Goal: Transaction & Acquisition: Book appointment/travel/reservation

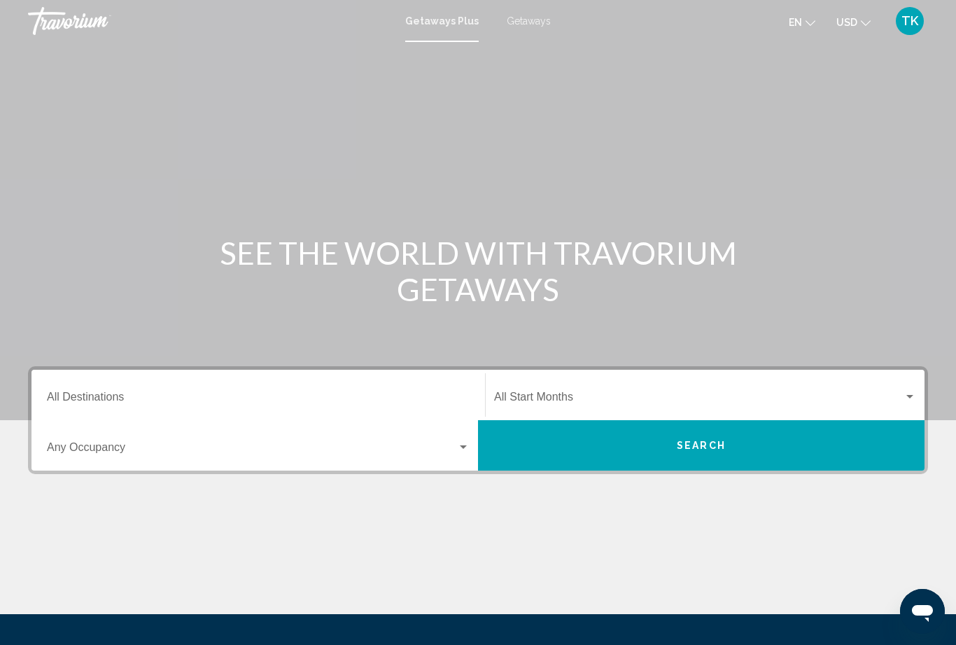
click at [908, 395] on div "Search widget" at bounding box center [909, 396] width 7 height 3
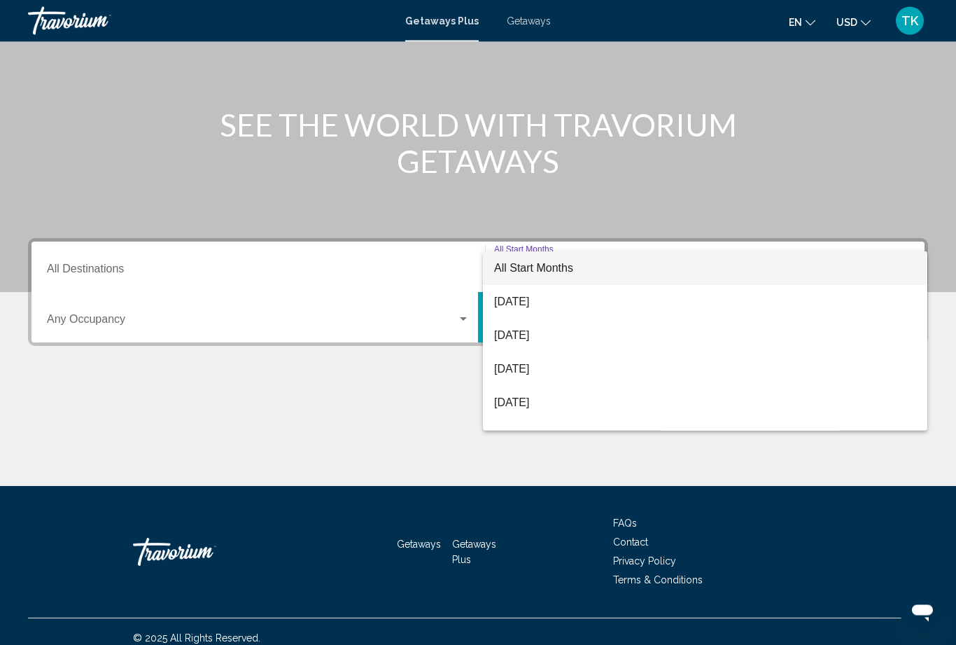
scroll to position [141, 0]
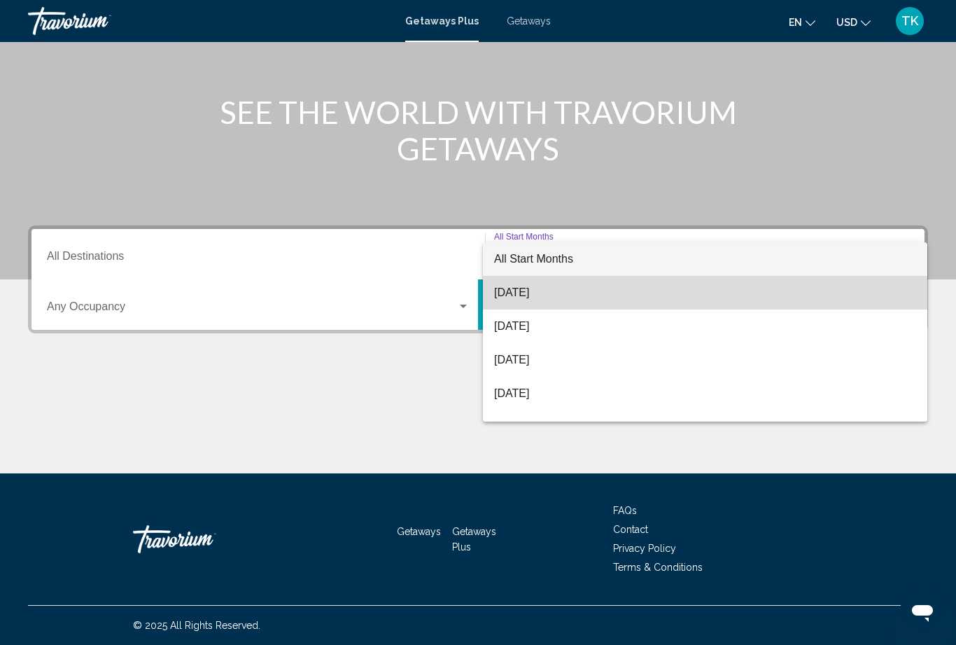
click at [544, 293] on span "[DATE]" at bounding box center [705, 293] width 422 height 34
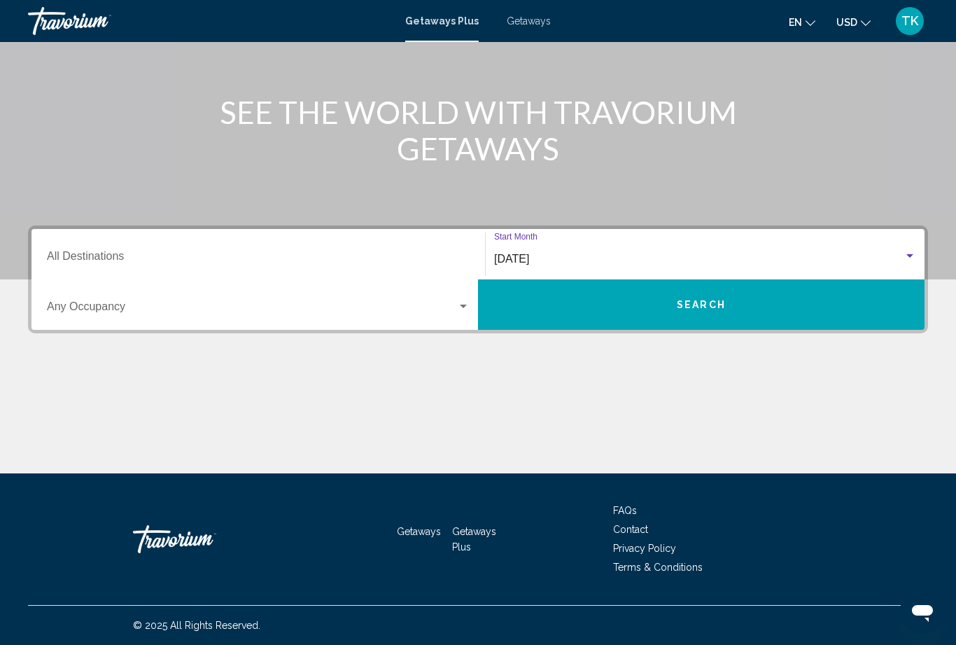
click at [463, 304] on div "Search widget" at bounding box center [463, 306] width 13 height 11
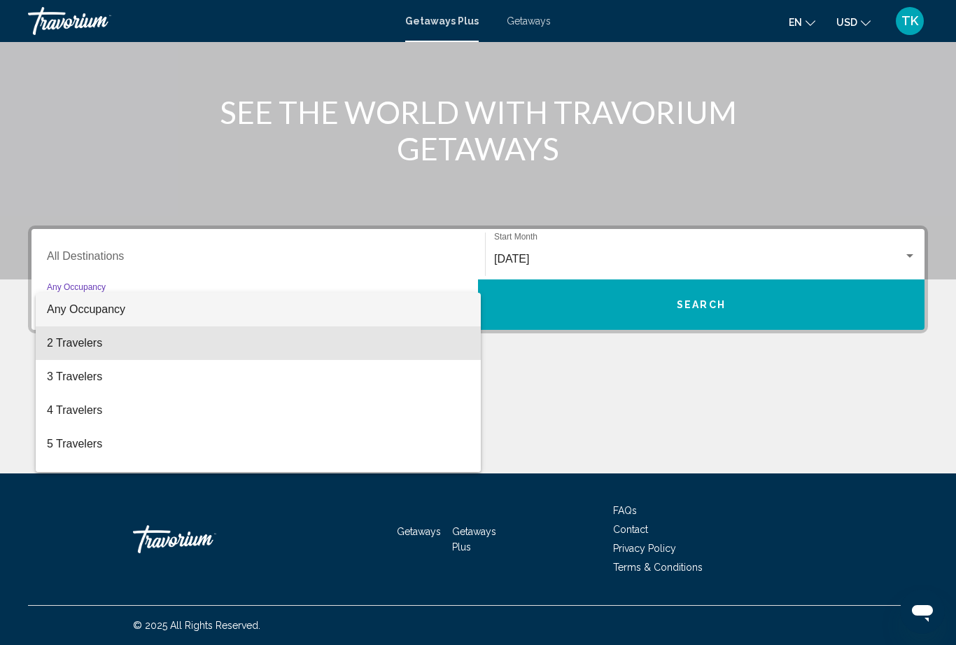
click at [86, 339] on span "2 Travelers" at bounding box center [258, 343] width 423 height 34
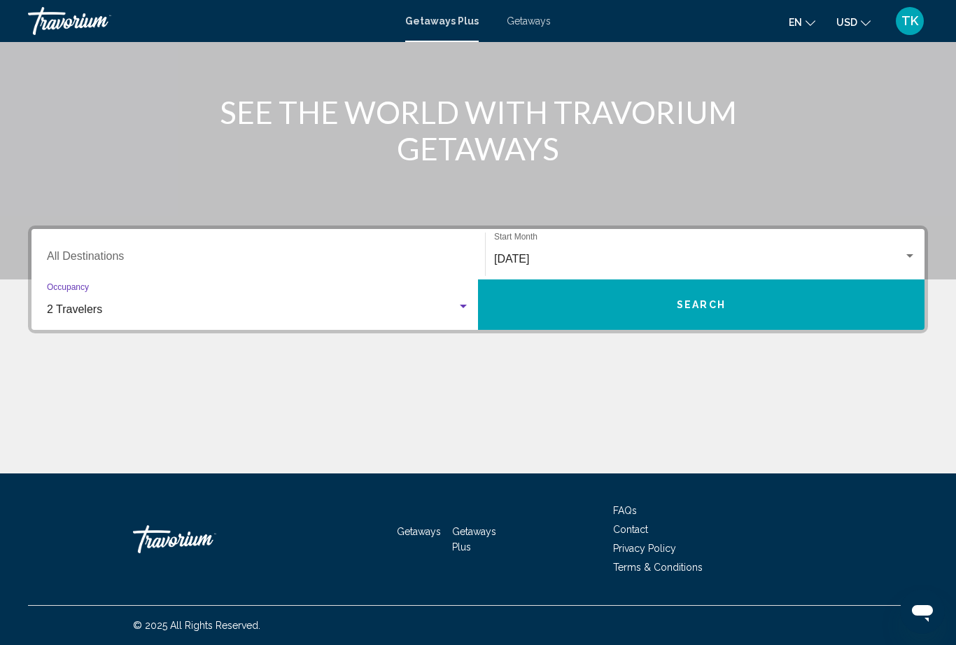
click at [772, 316] on button "Search" at bounding box center [701, 304] width 447 height 50
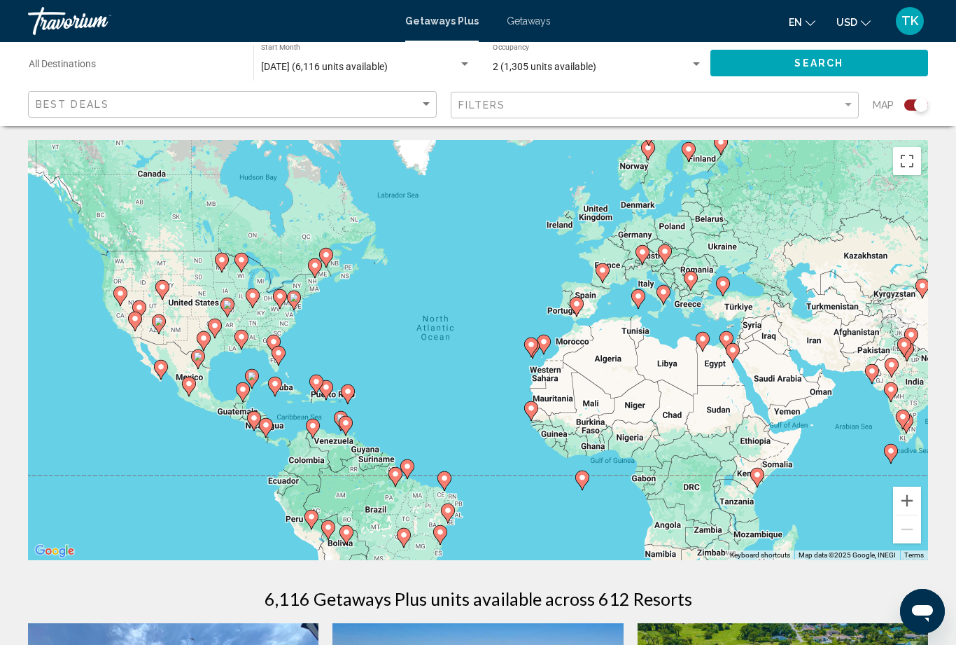
click at [191, 1] on mat-toolbar "Getaways Plus Getaways en English Español Français Italiano Português русский U…" at bounding box center [478, 21] width 956 height 42
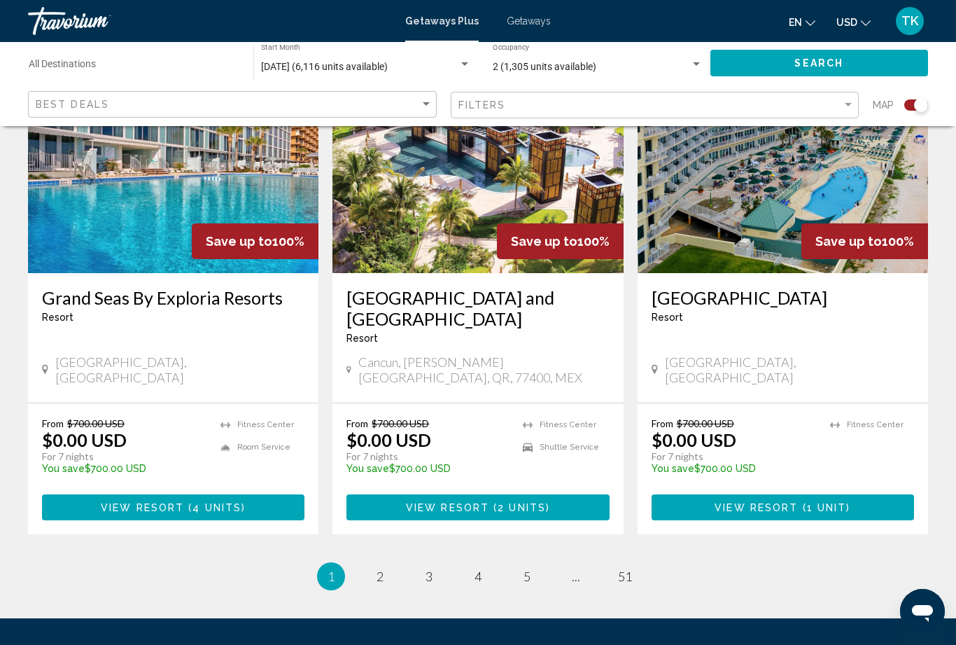
scroll to position [2096, 0]
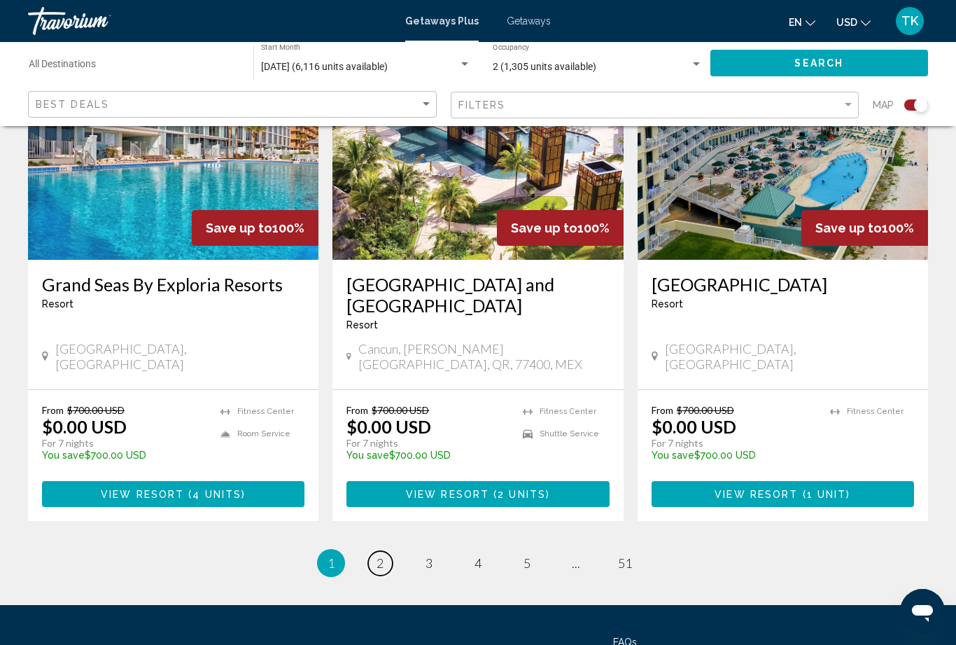
click at [371, 551] on link "page 2" at bounding box center [380, 563] width 24 height 24
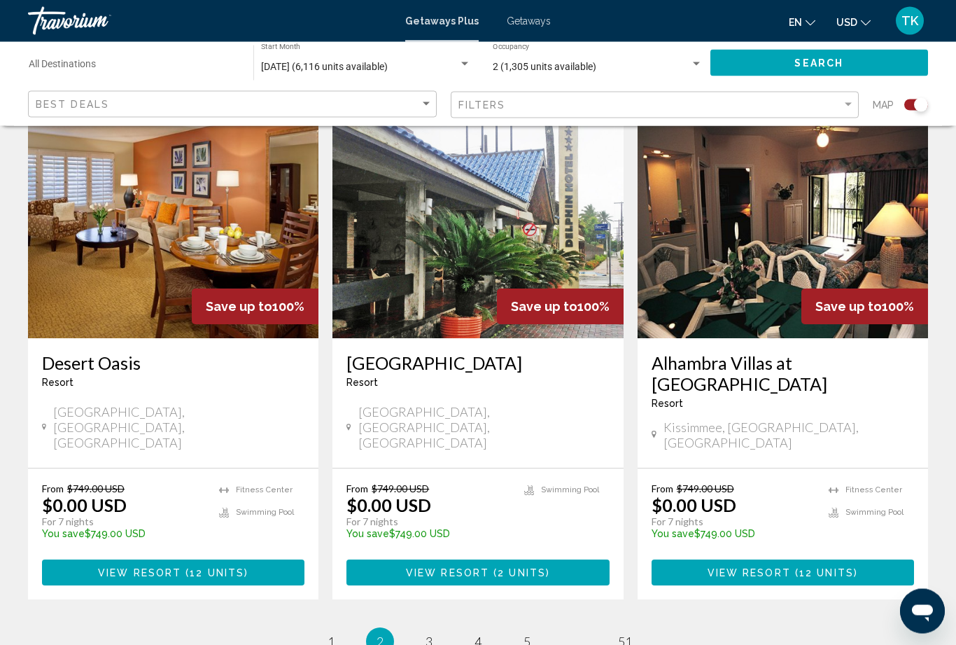
scroll to position [2075, 0]
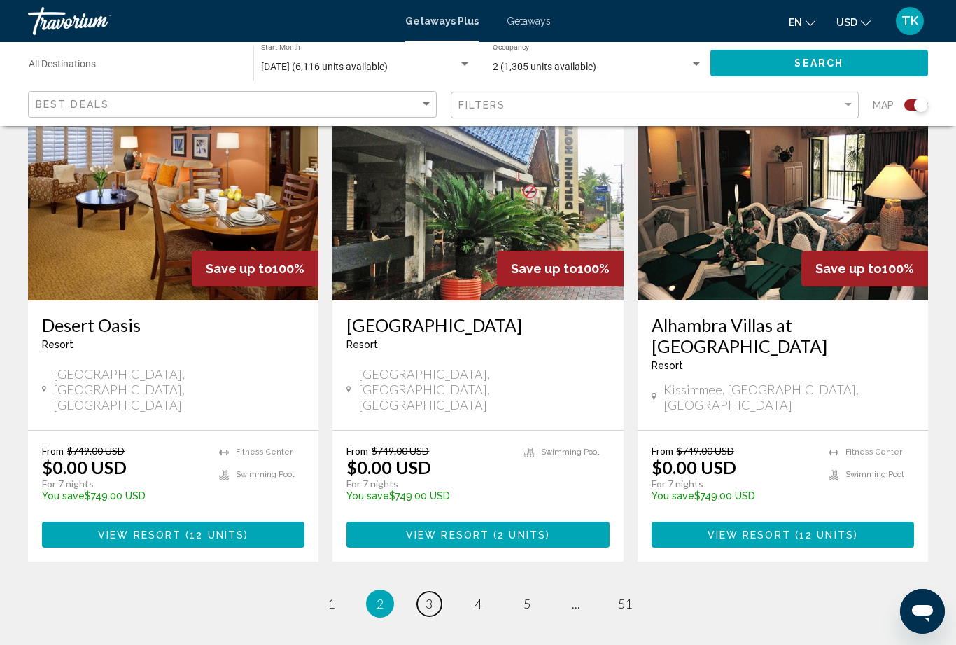
click at [433, 591] on link "page 3" at bounding box center [429, 603] width 24 height 24
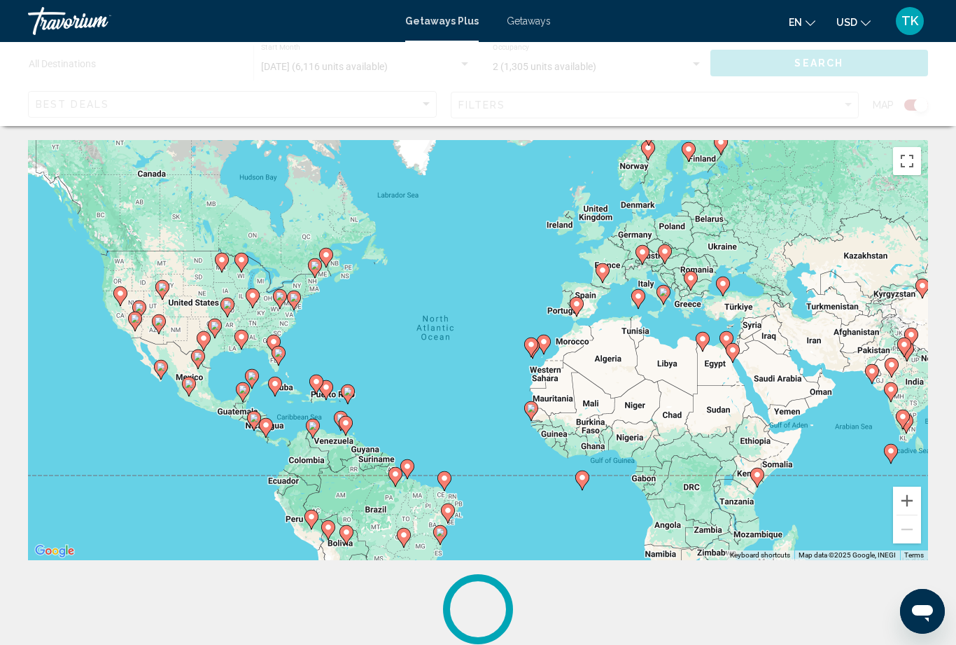
click at [561, 33] on div "Getaways Plus Getaways en English Español Français Italiano Português русский U…" at bounding box center [478, 20] width 956 height 29
click at [204, 28] on link "Travorium" at bounding box center [209, 21] width 363 height 28
